Goal: Information Seeking & Learning: Learn about a topic

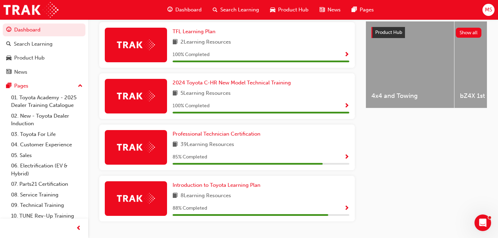
scroll to position [269, 0]
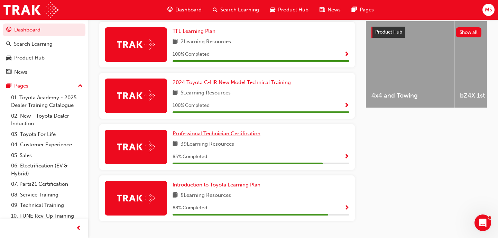
click at [221, 137] on span "Professional Technician Certification" at bounding box center [217, 133] width 88 height 6
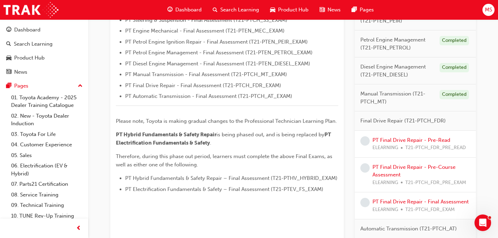
scroll to position [265, 0]
click at [398, 139] on link "PT Final Drive Repair - Pre-Read" at bounding box center [411, 140] width 78 height 6
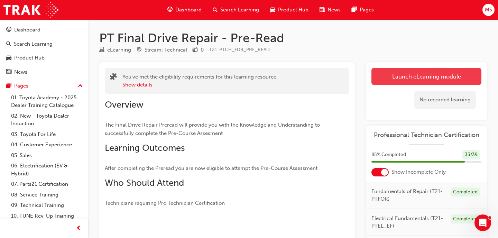
click at [394, 75] on link "Launch eLearning module" at bounding box center [426, 76] width 110 height 17
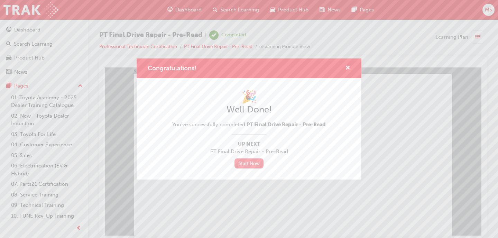
click at [249, 167] on link "Start Now" at bounding box center [248, 163] width 29 height 10
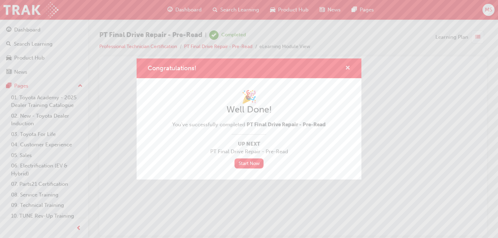
click at [346, 66] on span "cross-icon" at bounding box center [347, 68] width 5 height 6
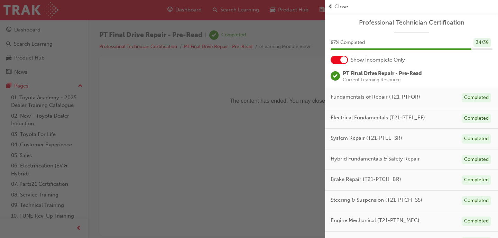
scroll to position [249, 0]
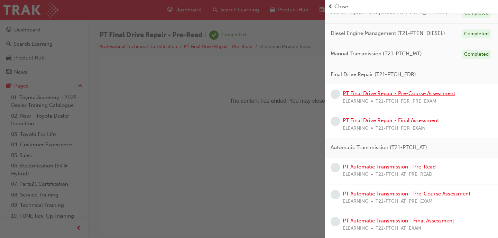
click at [377, 94] on link "PT Final Drive Repair - Pre-Course Assessment" at bounding box center [399, 93] width 112 height 6
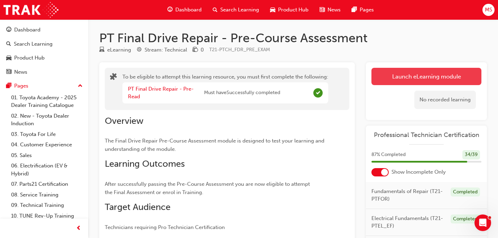
click at [407, 79] on button "Launch eLearning module" at bounding box center [426, 76] width 110 height 17
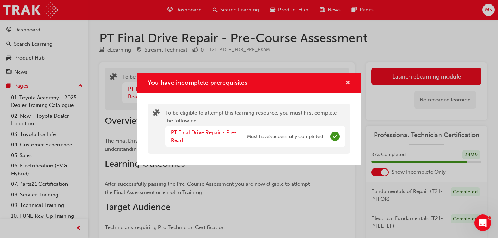
click at [345, 84] on span "cross-icon" at bounding box center [347, 83] width 5 height 6
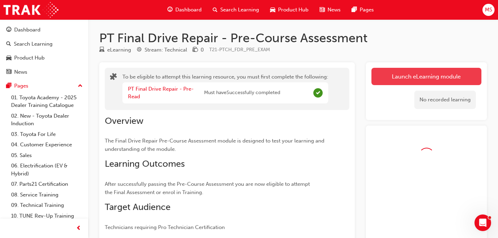
click at [398, 80] on button "Launch eLearning module" at bounding box center [426, 76] width 110 height 17
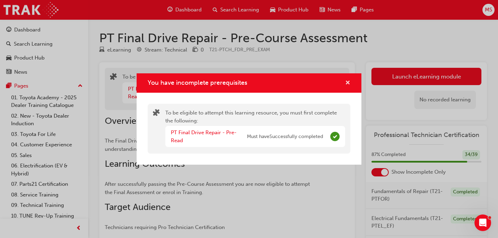
click at [348, 85] on span "cross-icon" at bounding box center [347, 83] width 5 height 6
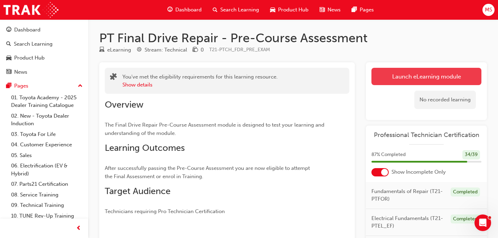
click at [391, 78] on link "Launch eLearning module" at bounding box center [426, 76] width 110 height 17
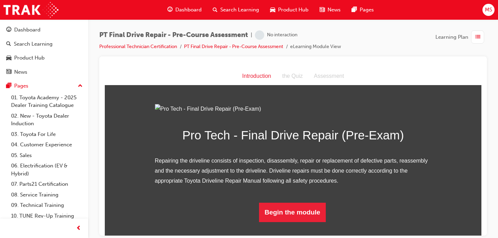
scroll to position [62, 0]
click at [287, 222] on button "Begin the module" at bounding box center [292, 211] width 67 height 19
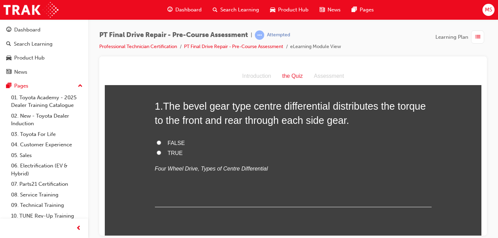
scroll to position [30, 0]
click at [177, 151] on span "TRUE" at bounding box center [175, 152] width 15 height 6
click at [161, 151] on input "TRUE" at bounding box center [159, 152] width 4 height 4
radio input "true"
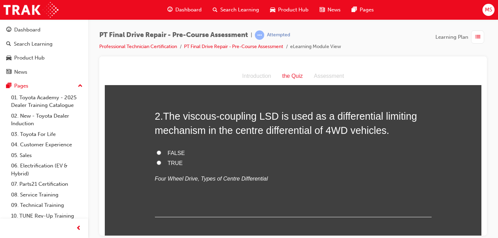
scroll to position [176, 0]
